Goal: Information Seeking & Learning: Learn about a topic

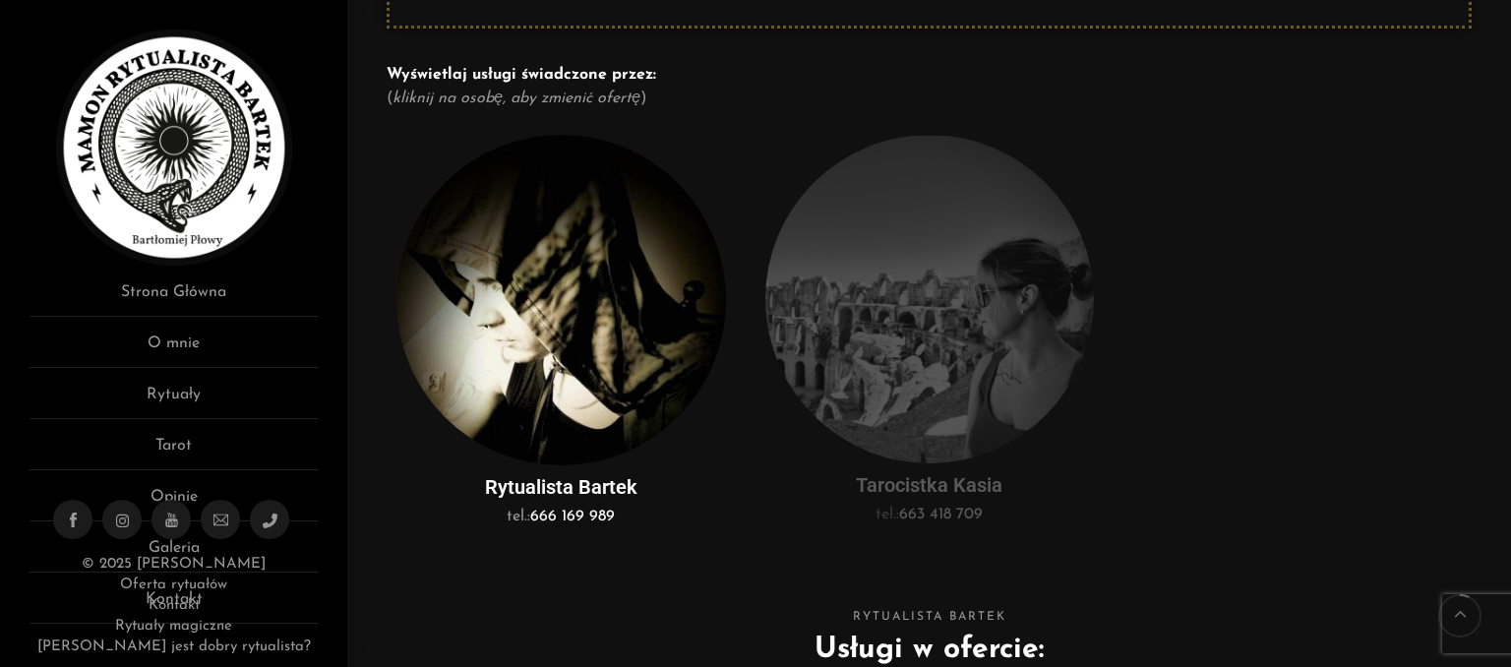
scroll to position [376, 0]
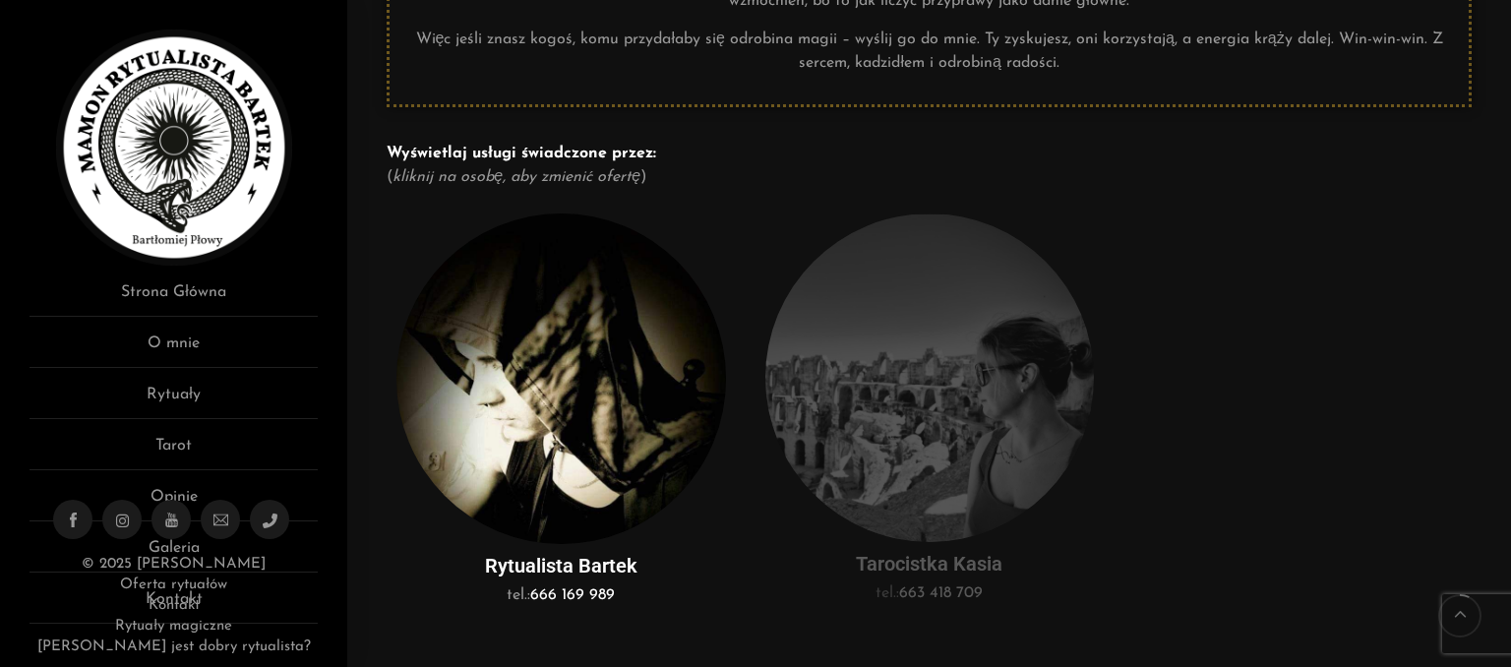
click at [981, 271] on img at bounding box center [929, 377] width 329 height 329
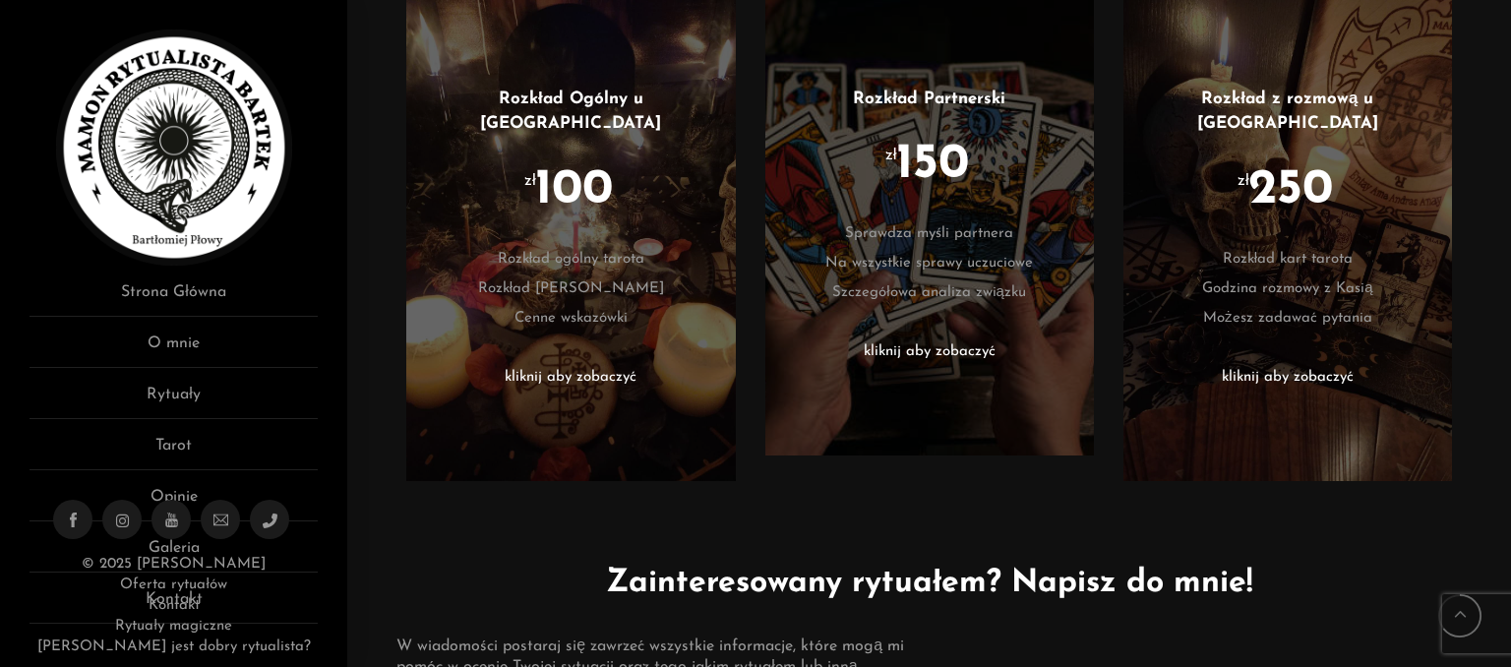
scroll to position [1202, 0]
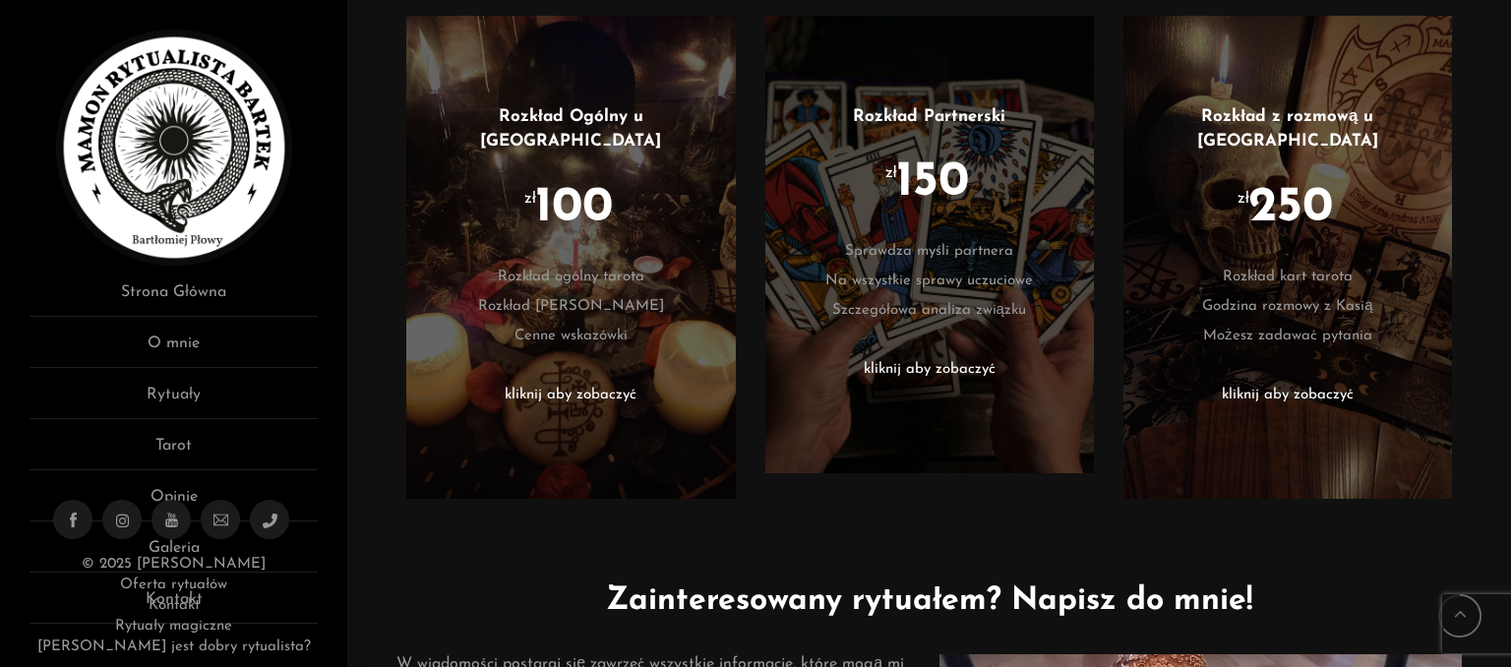
click at [527, 381] on li "kliknij aby zobaczyć" at bounding box center [571, 396] width 270 height 30
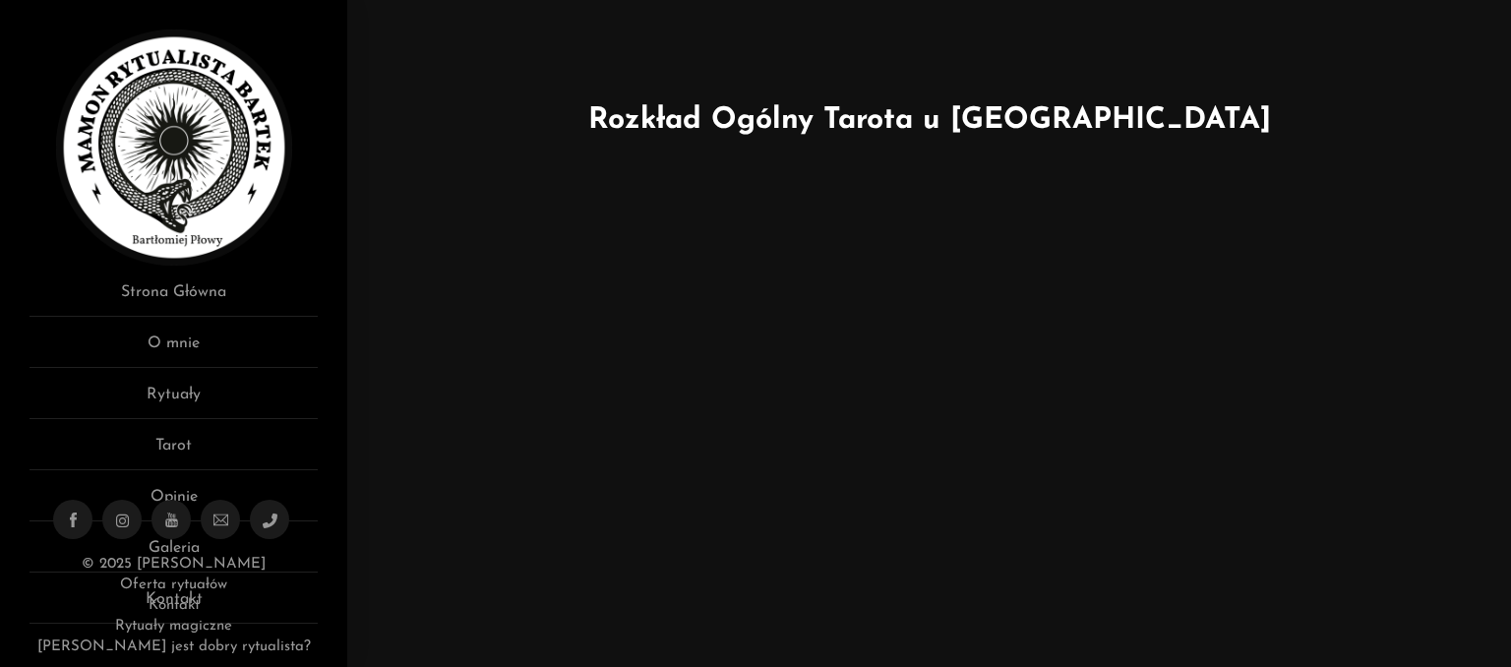
click at [1510, 173] on html "Menu Rytualista Bartek Rytuały, które odmienią Twoje życie Strona Główna O mnie…" at bounding box center [755, 86] width 1511 height 173
click at [990, 117] on h1 "Rozkład Ogólny Tarota u Kasi" at bounding box center [929, 120] width 1105 height 44
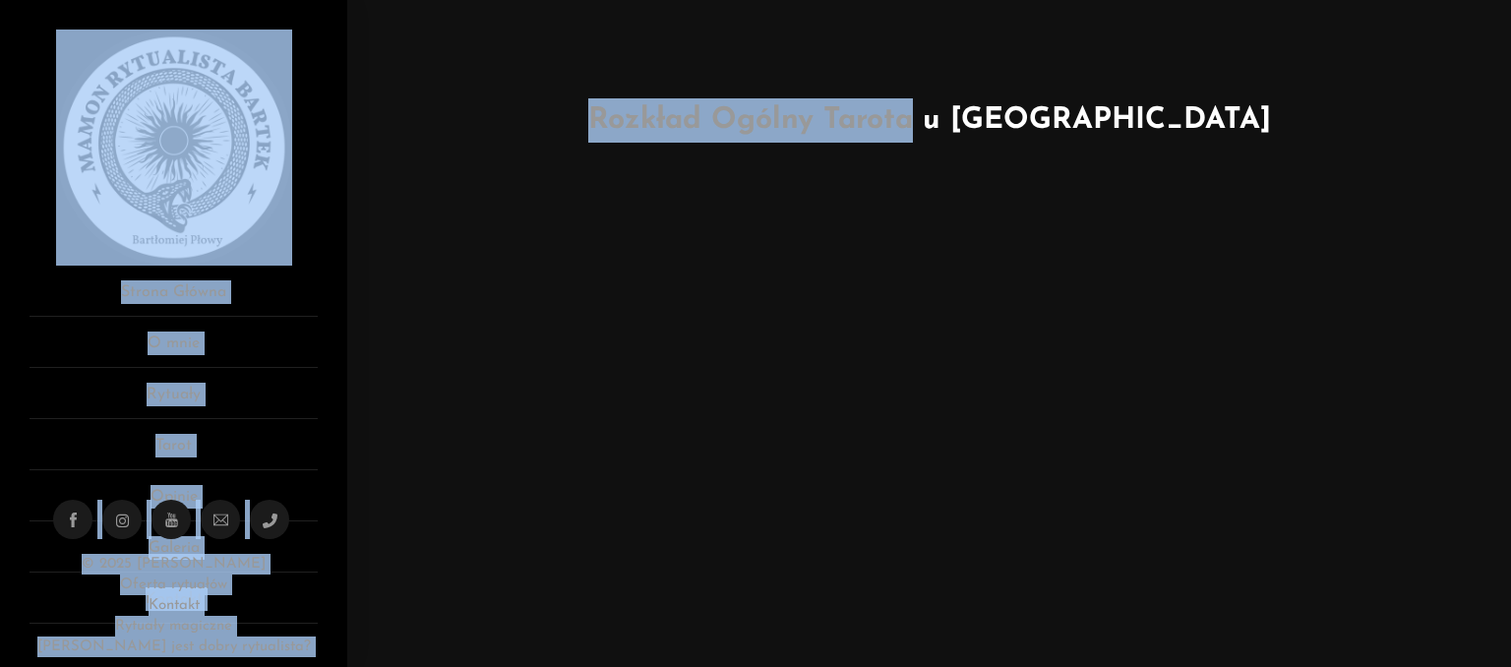
drag, startPoint x: 990, startPoint y: 117, endPoint x: 1452, endPoint y: 418, distance: 551.7
click at [1452, 173] on html "Menu Rytualista Bartek Rytuały, które odmienią Twoje życie Strona Główna O mnie…" at bounding box center [755, 86] width 1511 height 173
click at [976, 117] on h1 "Rozkład Ogólny Tarota u Kasi" at bounding box center [929, 120] width 1105 height 44
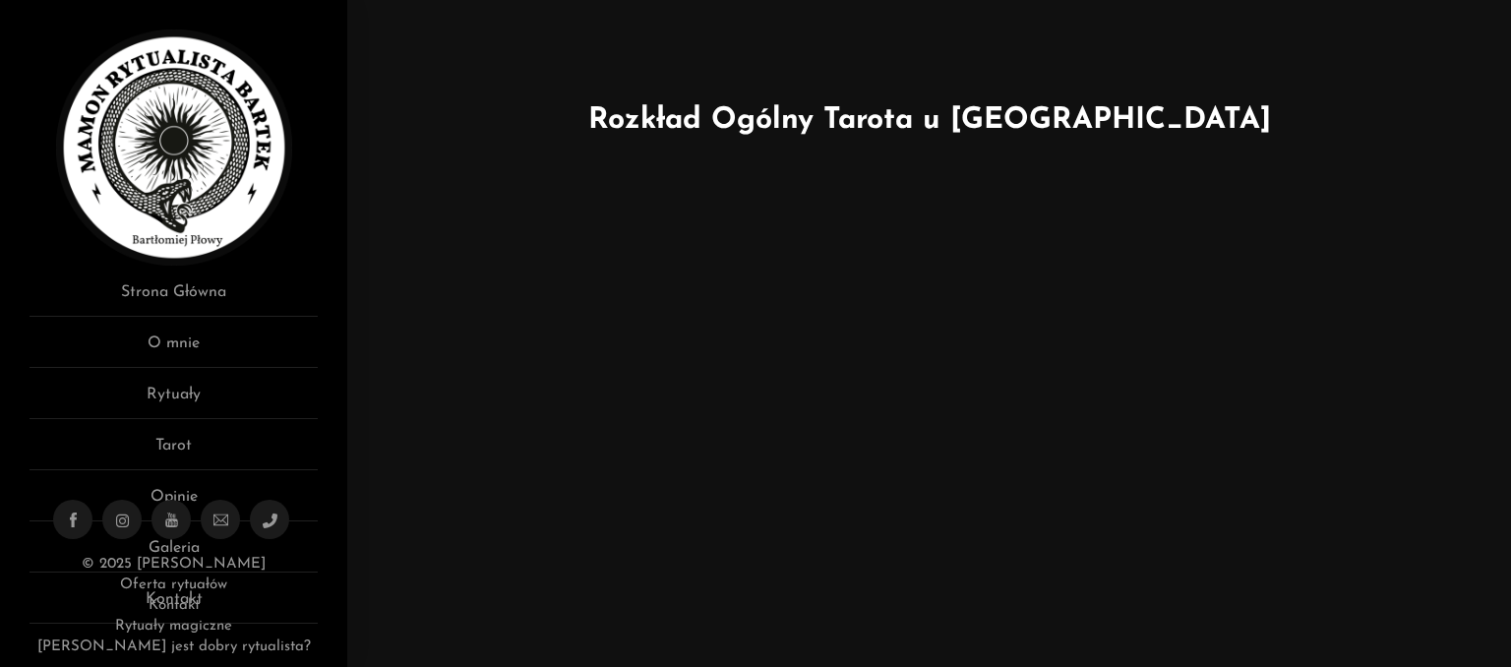
click at [976, 117] on h1 "Rozkład Ogólny Tarota u Kasi" at bounding box center [929, 120] width 1105 height 44
